Goal: Information Seeking & Learning: Learn about a topic

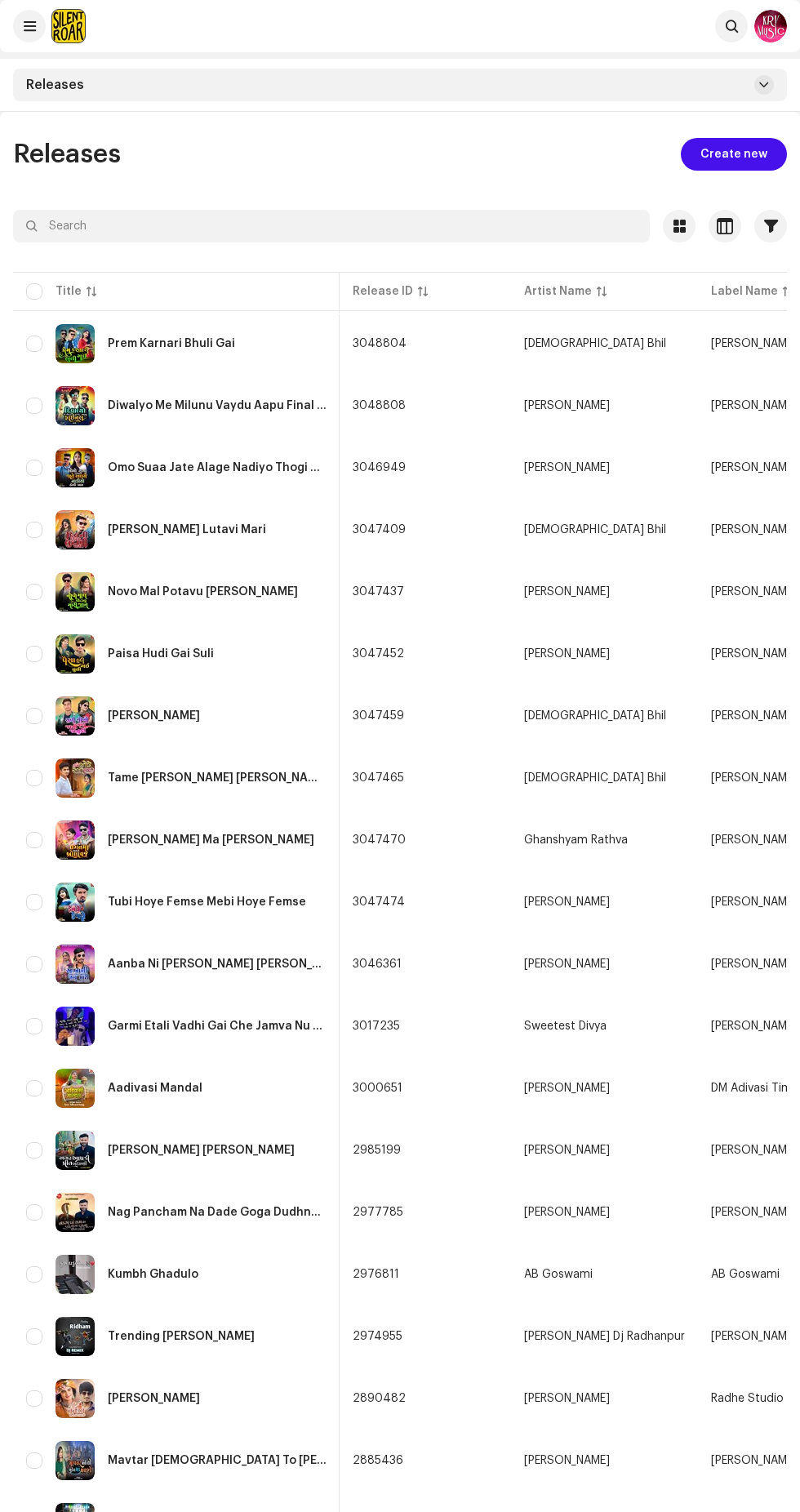
scroll to position [0, 809]
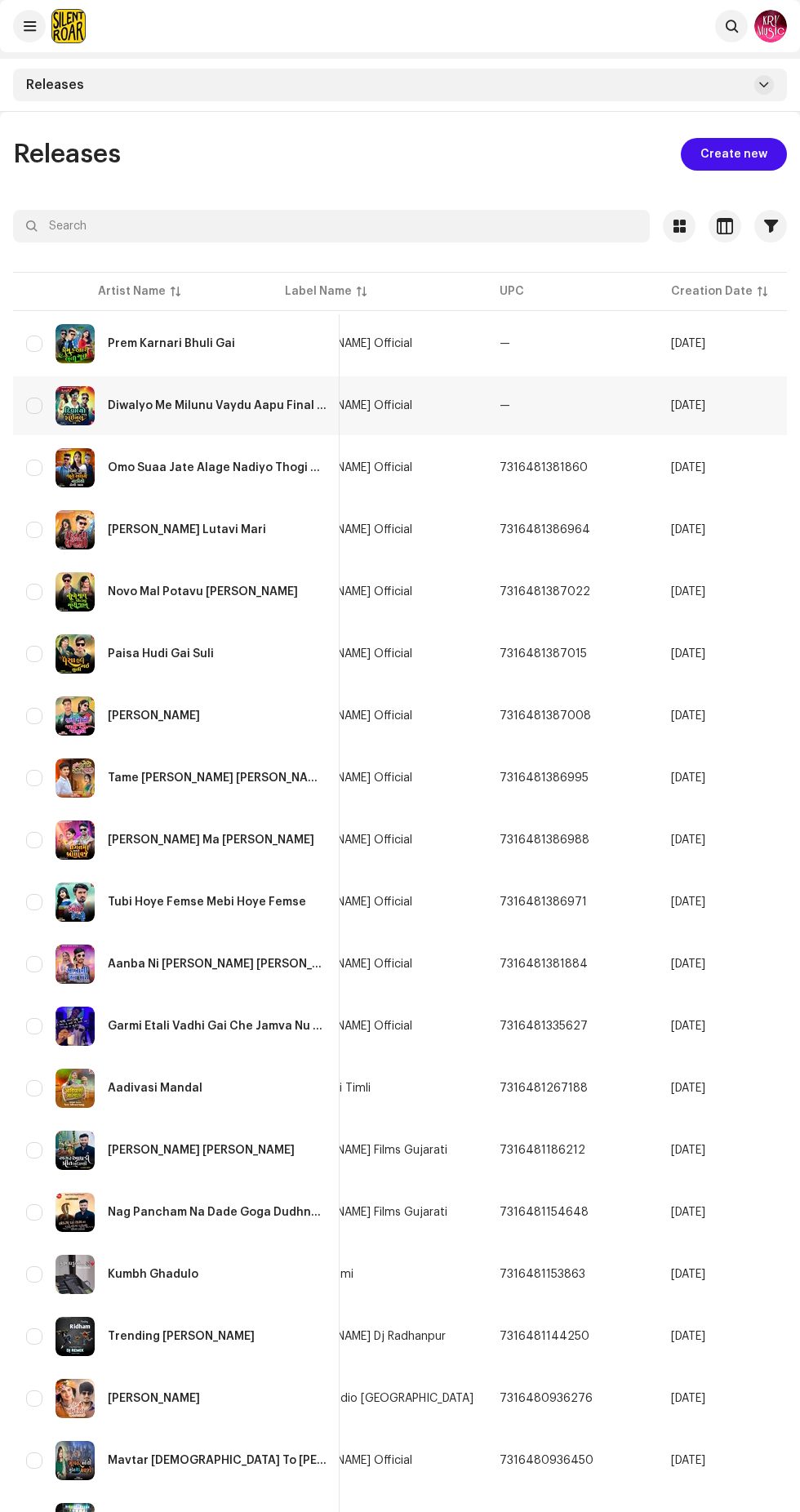
click at [412, 405] on span "[PERSON_NAME] Official" at bounding box center [348, 405] width 127 height 11
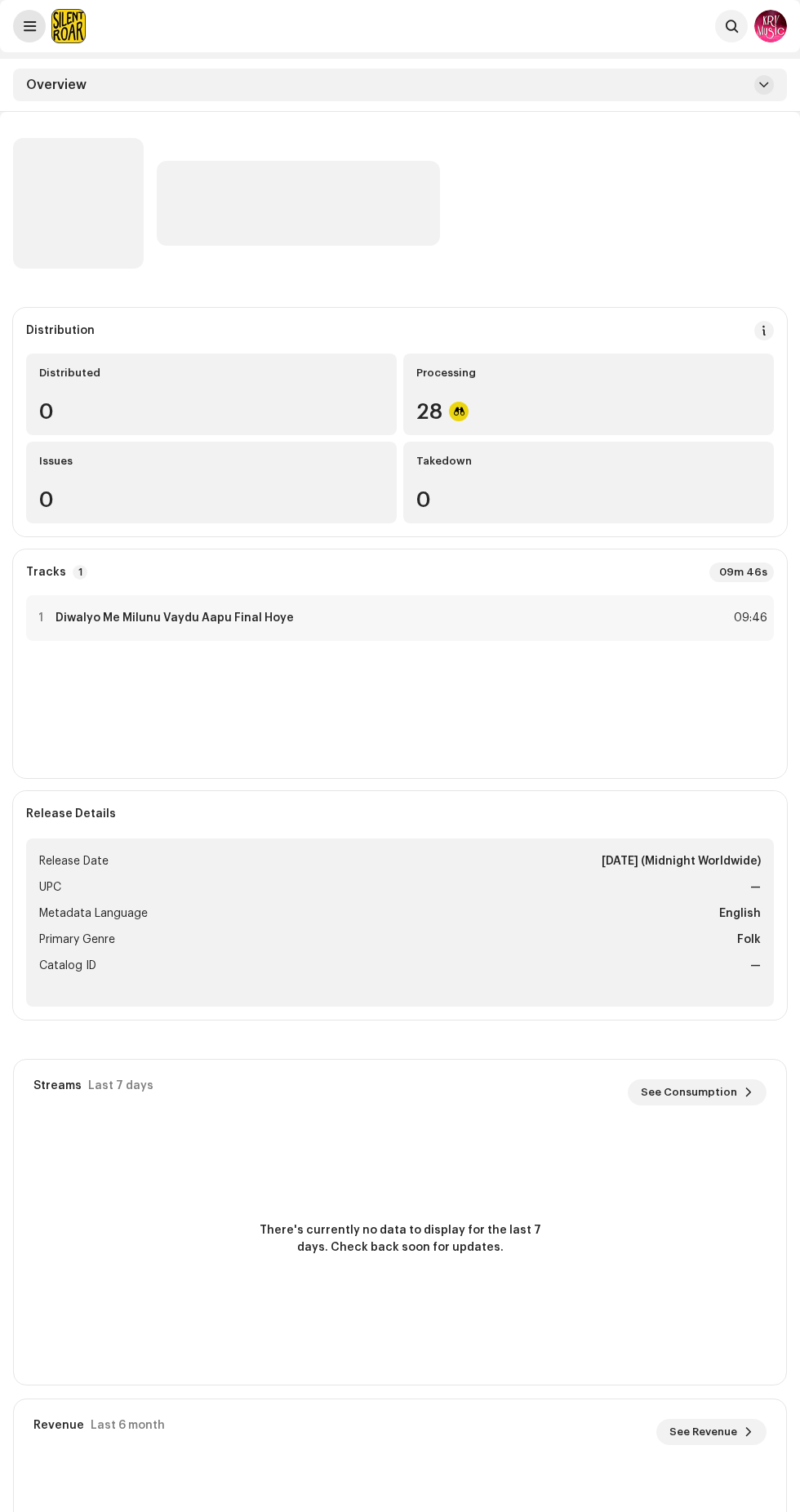
click at [29, 27] on span at bounding box center [29, 27] width 12 height 13
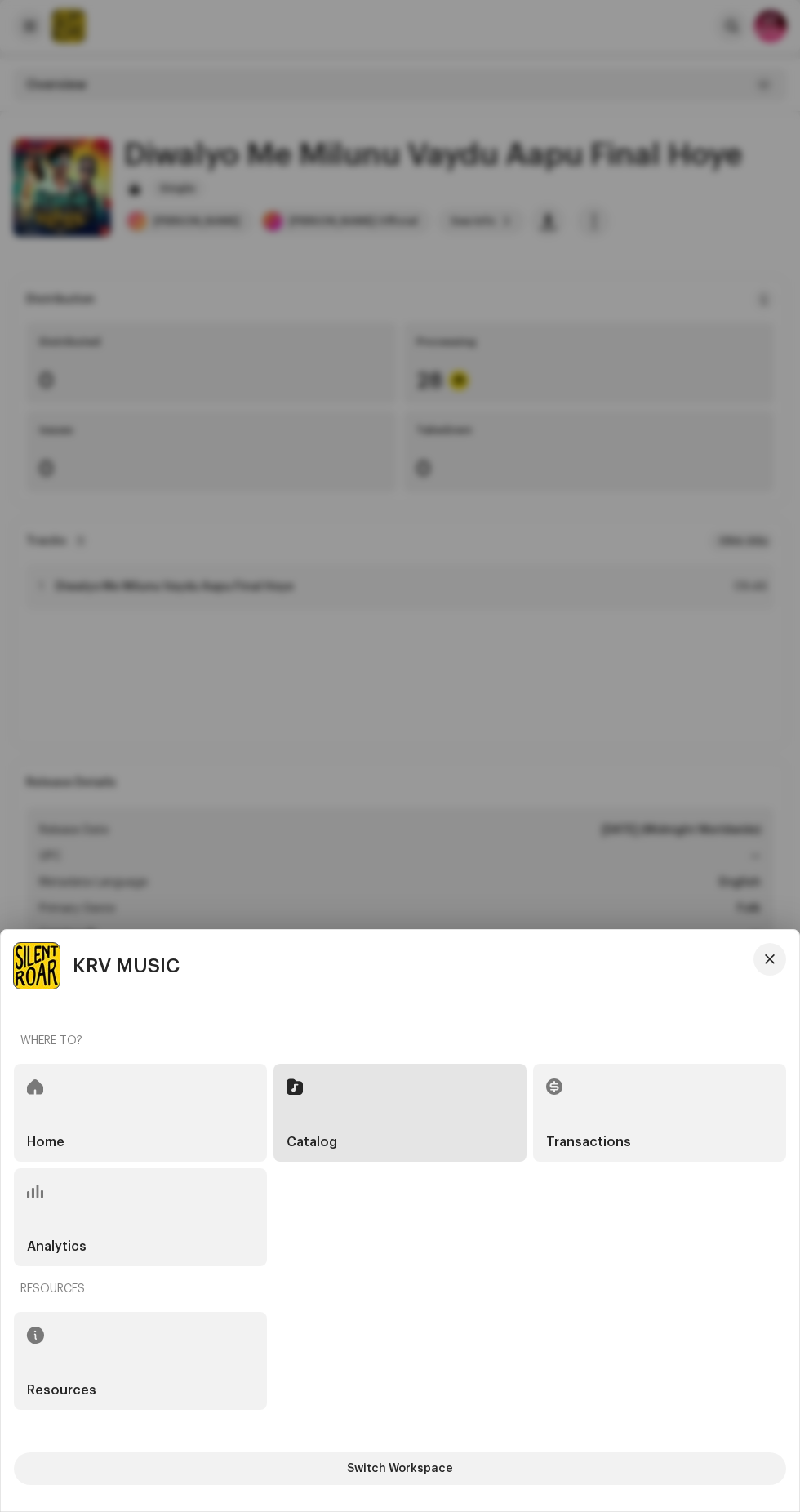
click at [629, 814] on div at bounding box center [400, 756] width 800 height 1512
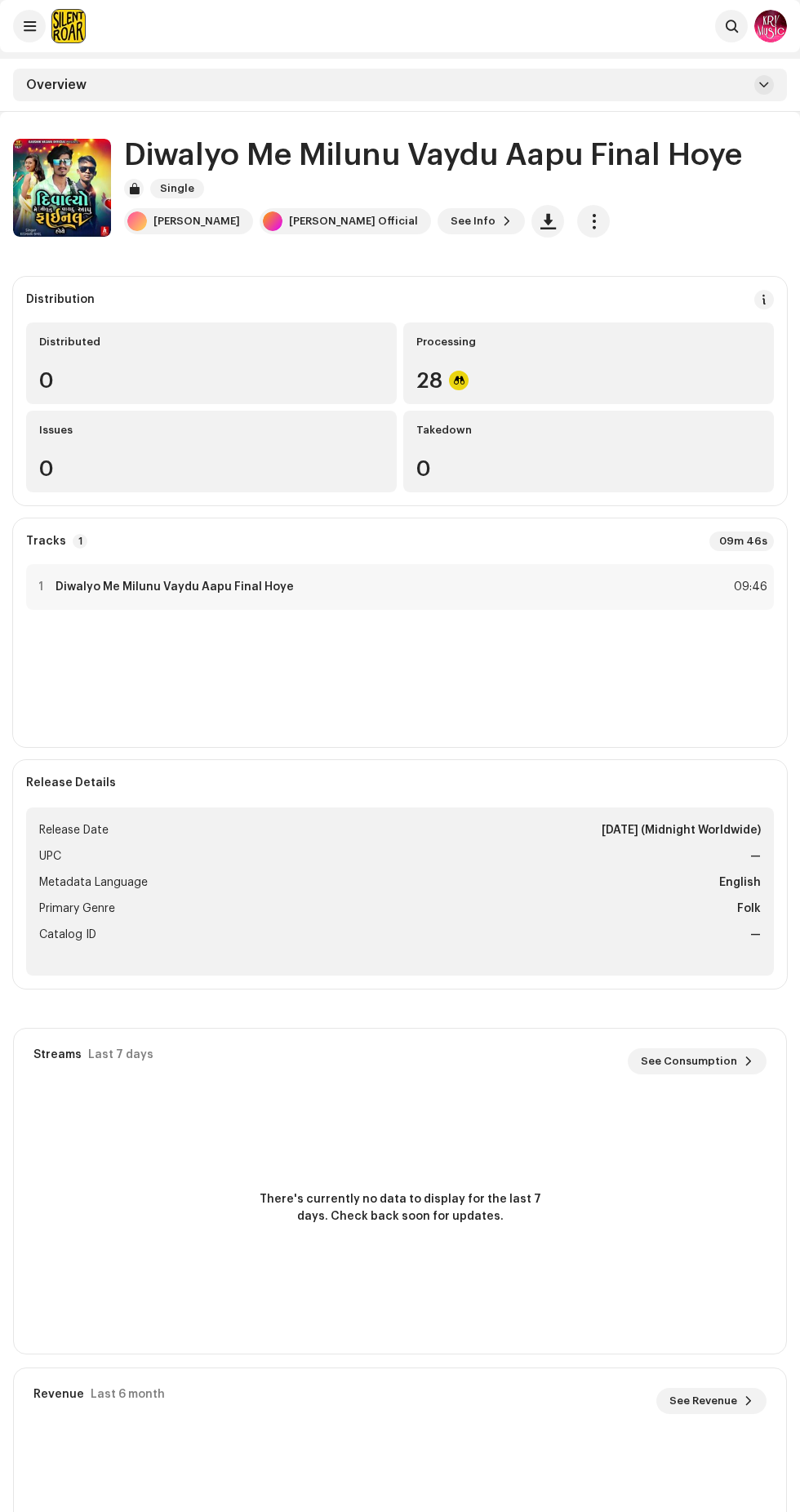
click at [528, 187] on div "Diwalyo Me Milunu Vaydu Aapu Final Hoye Single" at bounding box center [455, 169] width 663 height 61
click at [502, 221] on span at bounding box center [507, 222] width 9 height 13
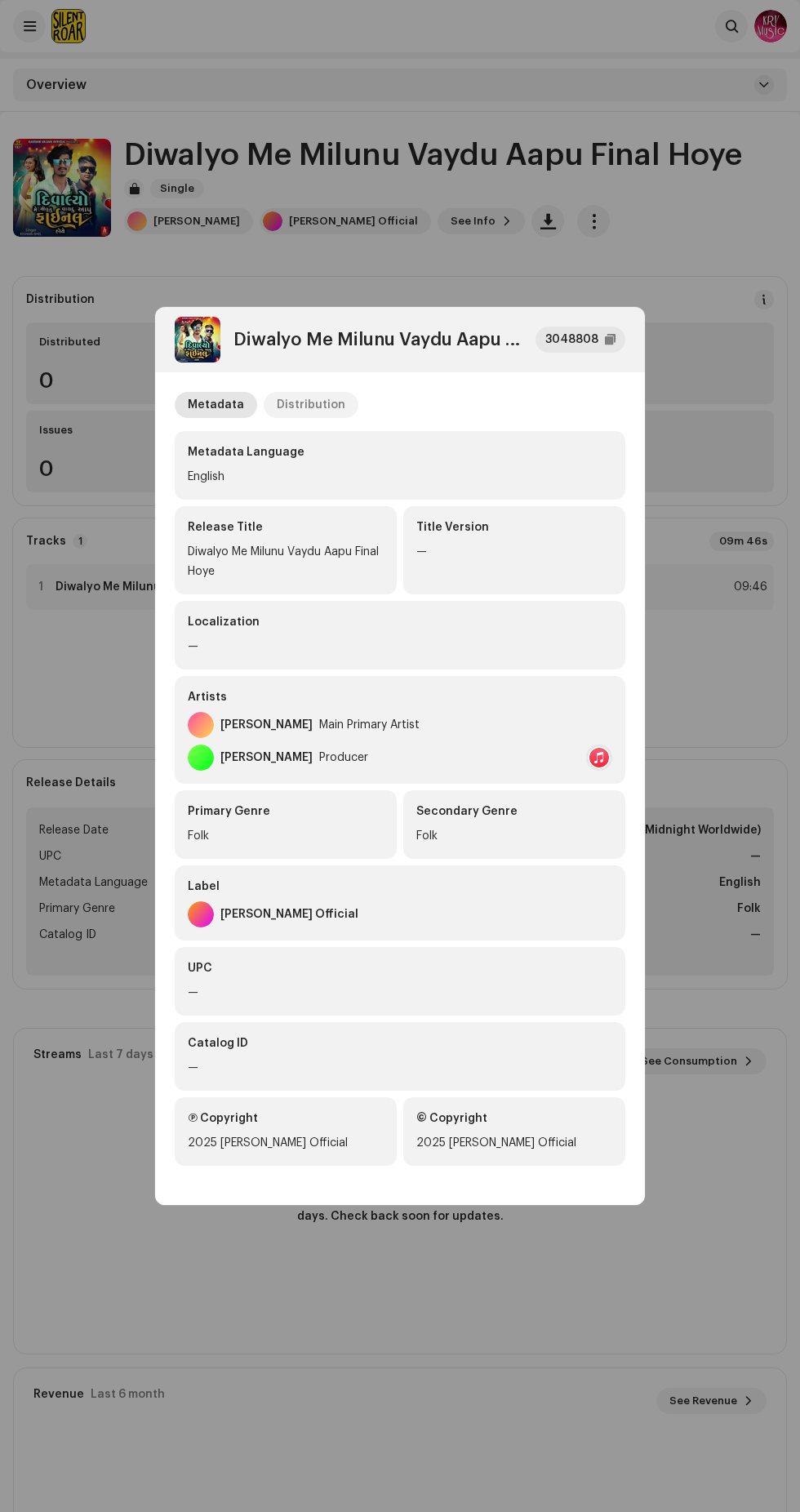
click at [334, 403] on div "Distribution" at bounding box center [311, 405] width 68 height 27
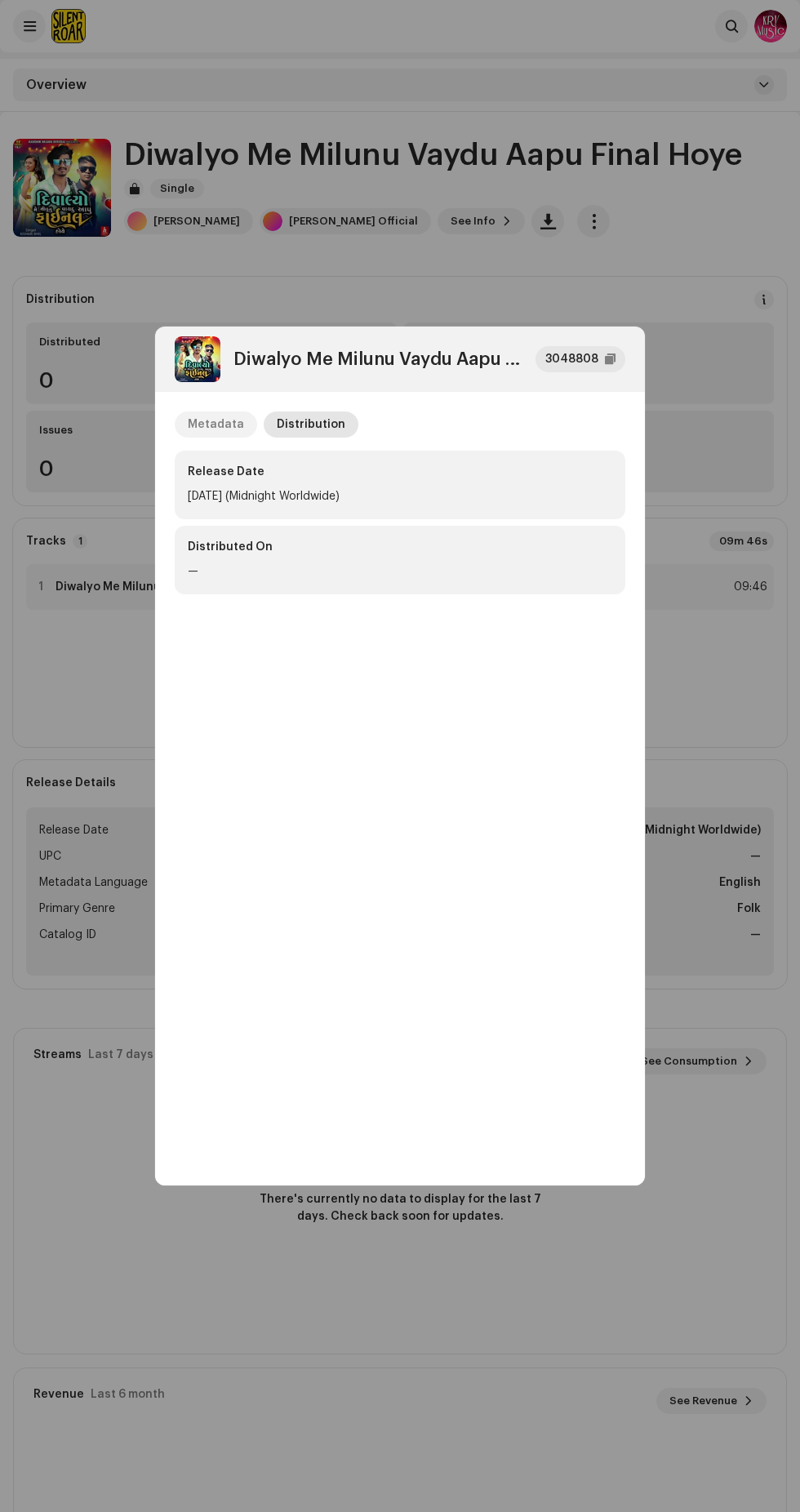
click at [218, 418] on div "Metadata" at bounding box center [215, 425] width 56 height 27
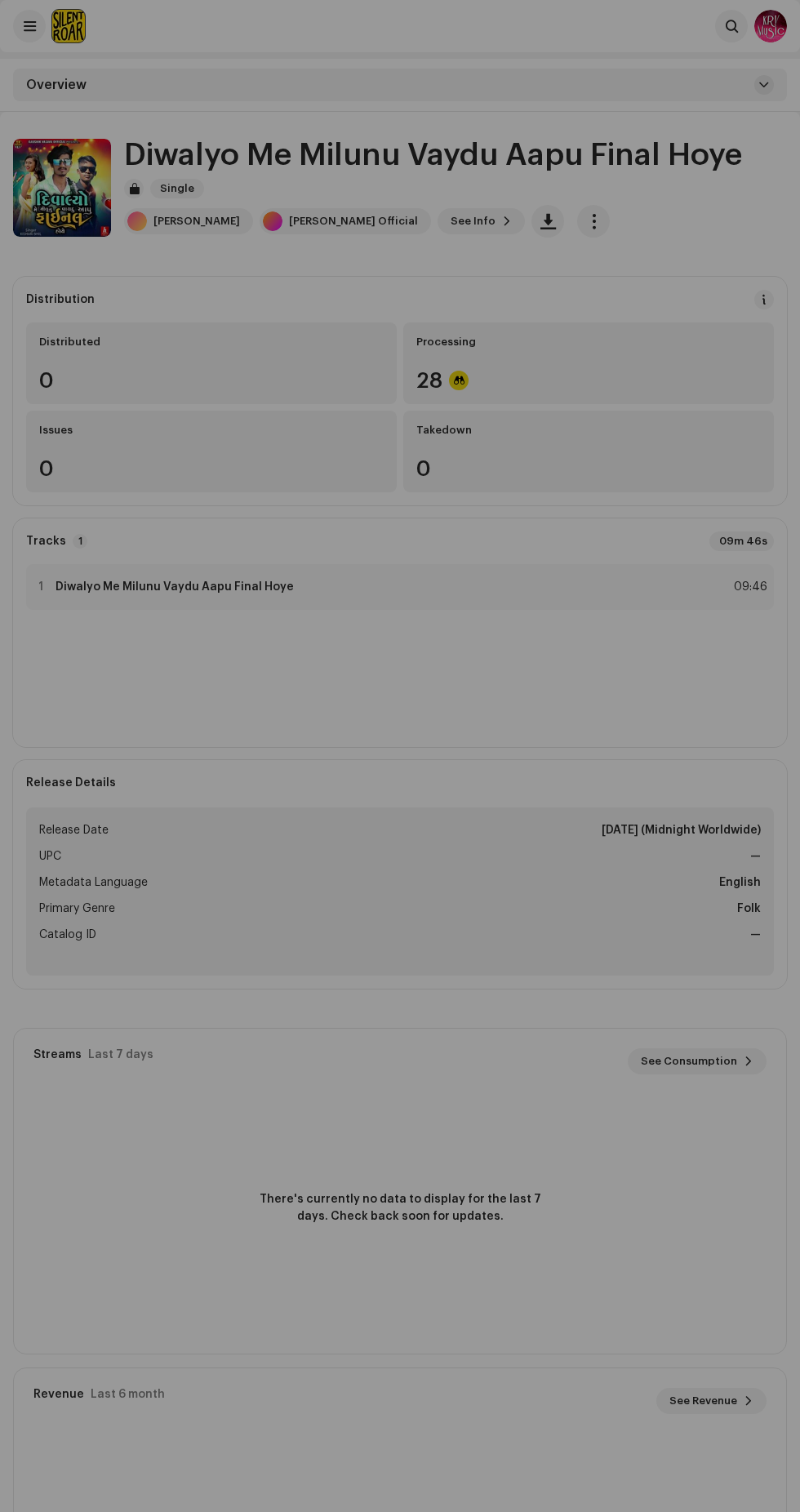
click at [699, 287] on div "Diwalyo Me Milunu Vaydu Aapu Final Hoye 3048808 Metadata Distribution Metadata …" at bounding box center [400, 756] width 800 height 1512
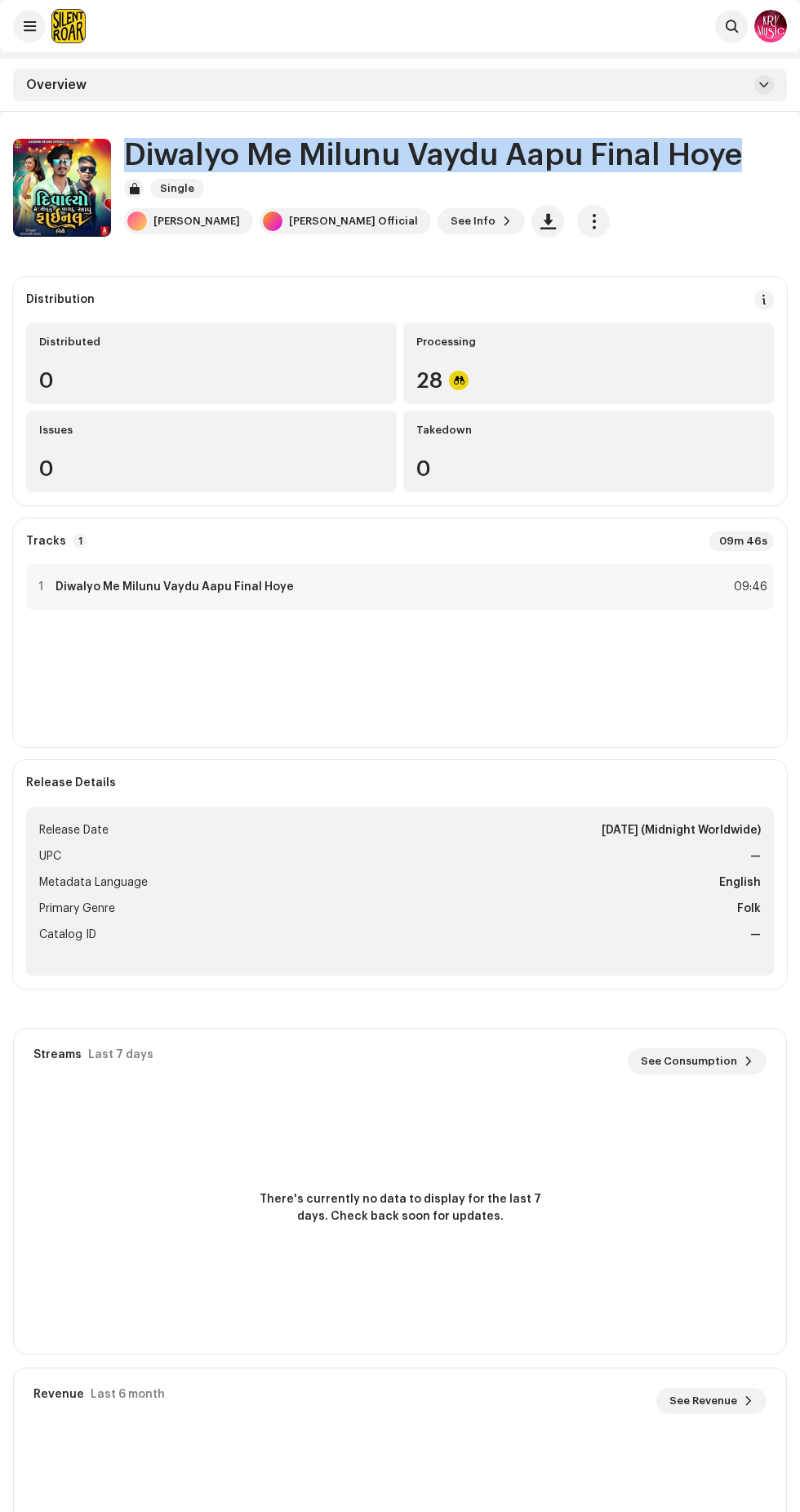
copy h1 "Diwalyo Me Milunu Vaydu Aapu Final Hoye"
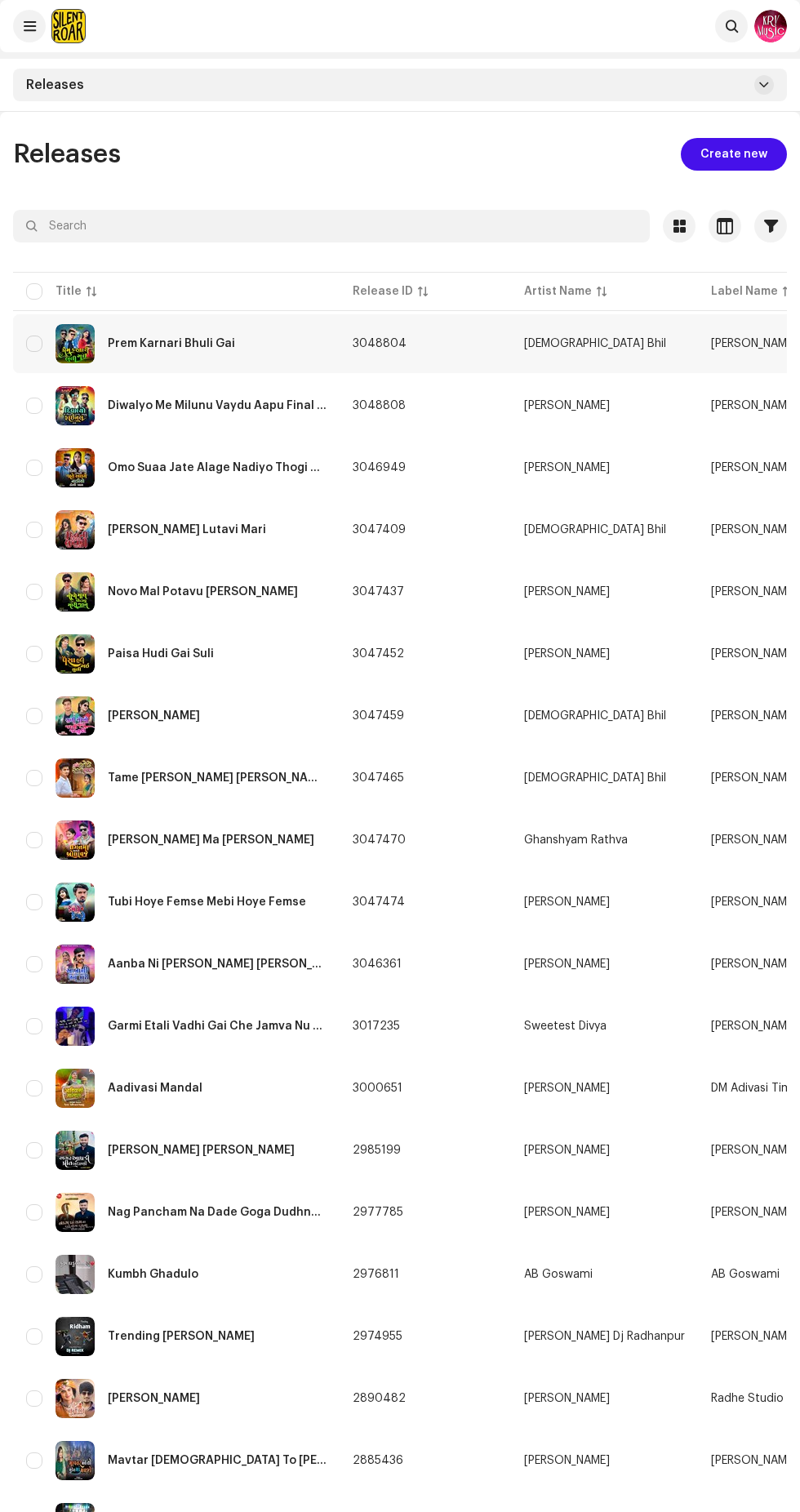
click at [223, 343] on div "Prem Karnari Bhuli Gai" at bounding box center [171, 344] width 127 height 11
